Goal: Book appointment/travel/reservation

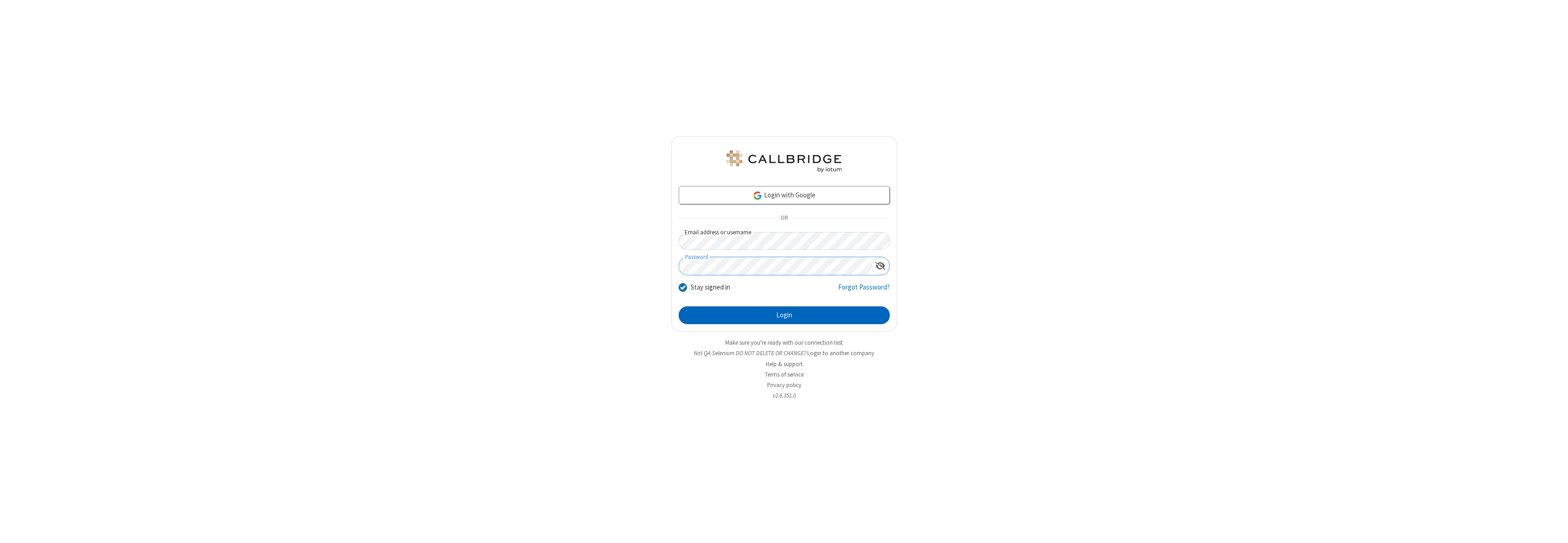
click at [784, 315] on button "Login" at bounding box center [784, 316] width 211 height 18
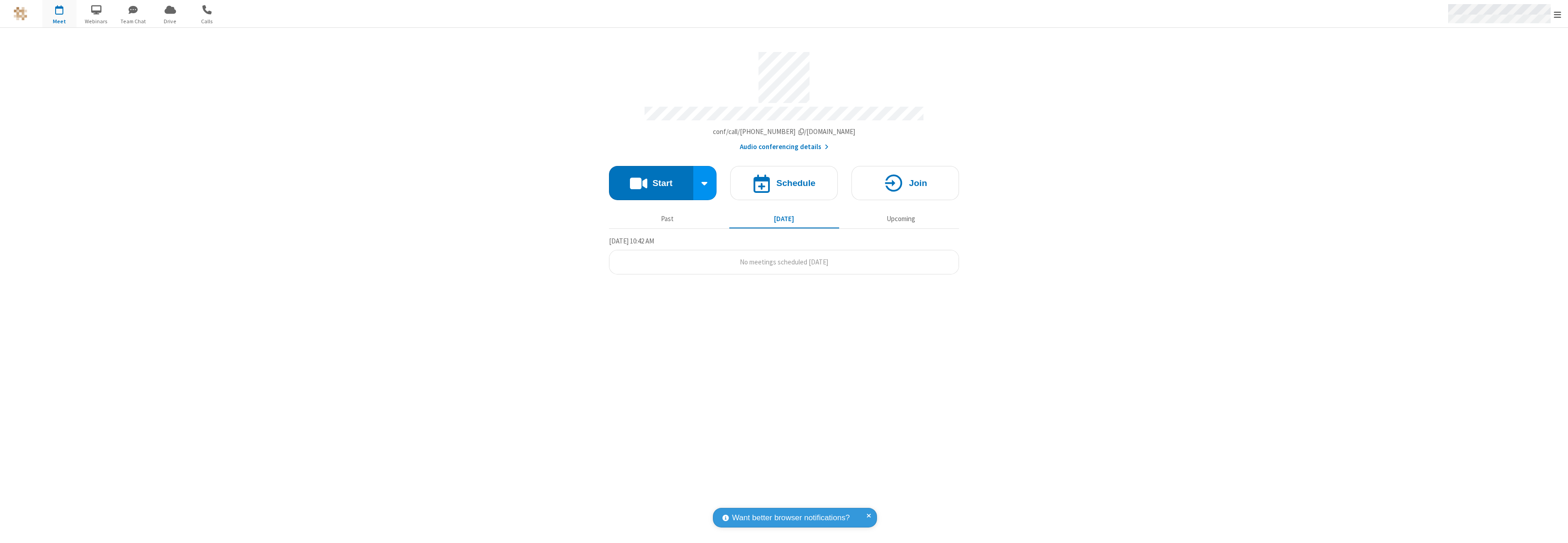
click at [1557, 14] on span "Open menu" at bounding box center [1557, 15] width 7 height 9
click at [59, 14] on span "button" at bounding box center [59, 9] width 34 height 15
click at [784, 179] on h4 "Schedule" at bounding box center [796, 183] width 39 height 9
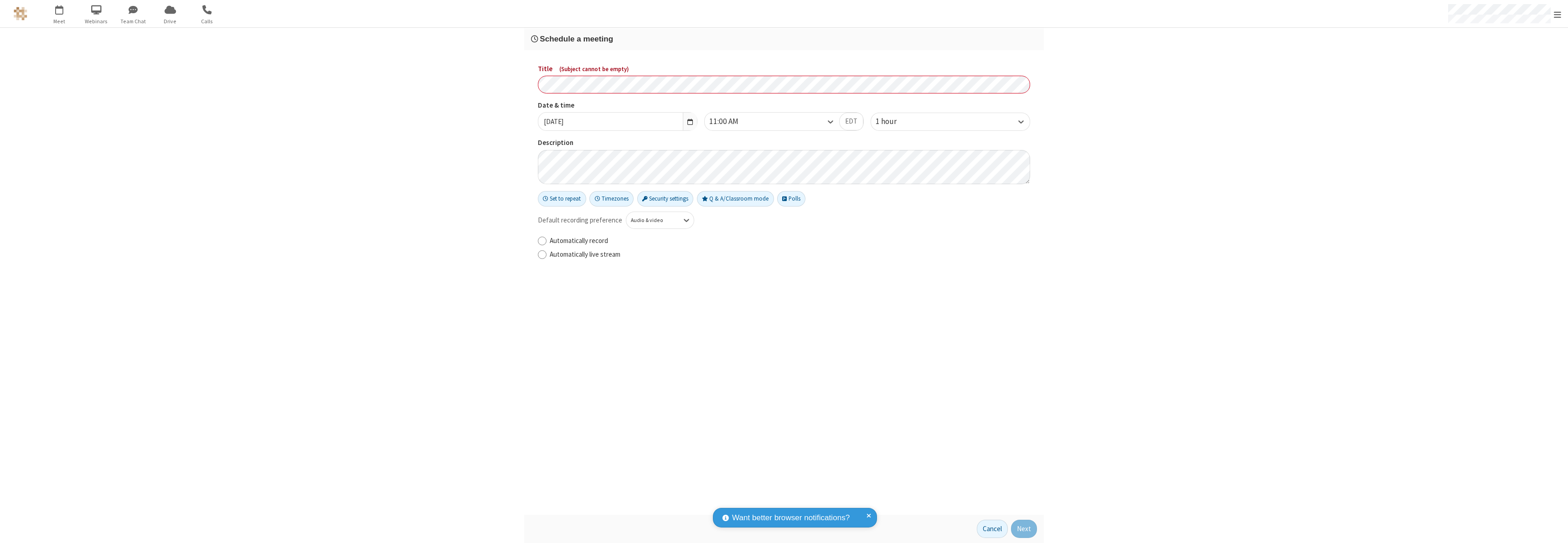
click at [784, 39] on h3 "Schedule a meeting" at bounding box center [784, 38] width 506 height 9
